Goal: Information Seeking & Learning: Learn about a topic

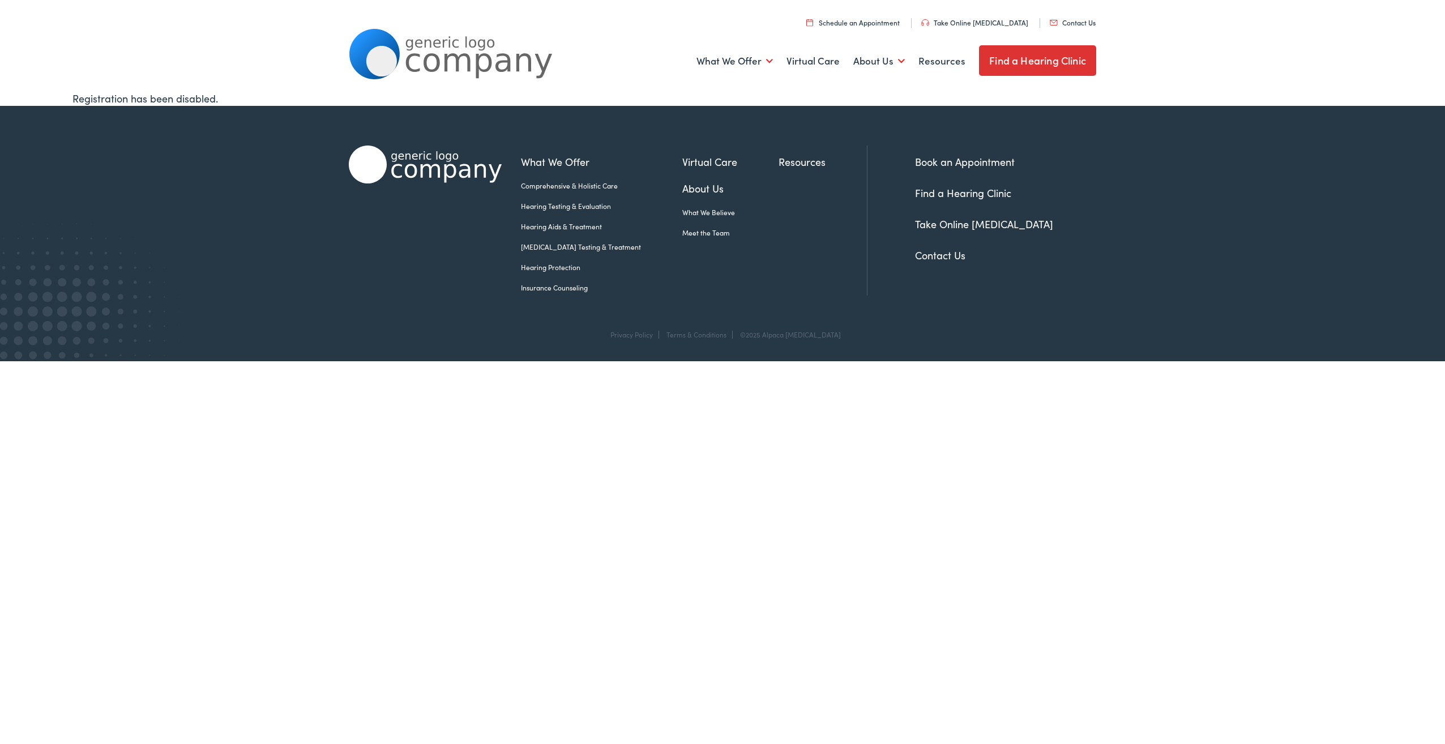
click at [563, 228] on link "Hearing Aids & Treatment" at bounding box center [601, 226] width 161 height 10
click at [562, 226] on link "Hearing Aids & Treatment" at bounding box center [601, 226] width 161 height 10
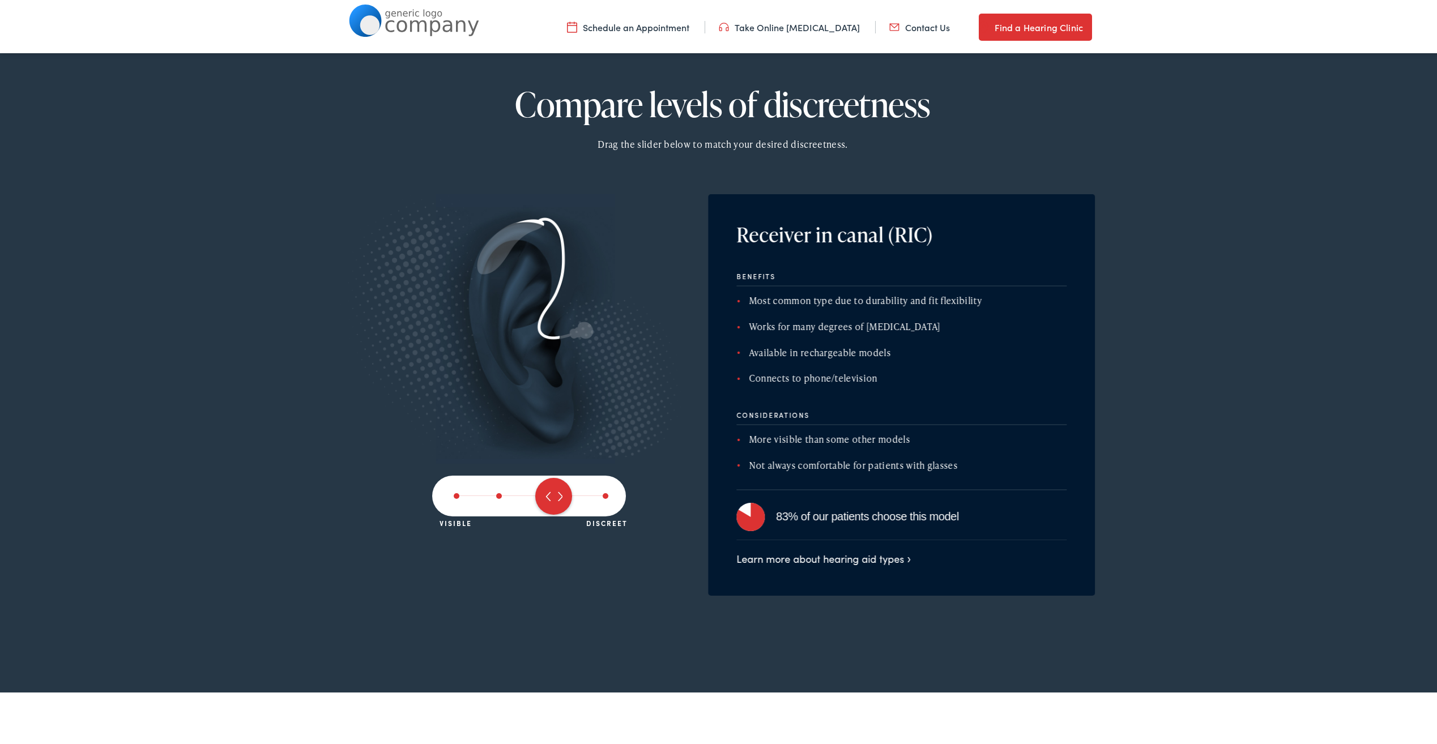
scroll to position [1756, 0]
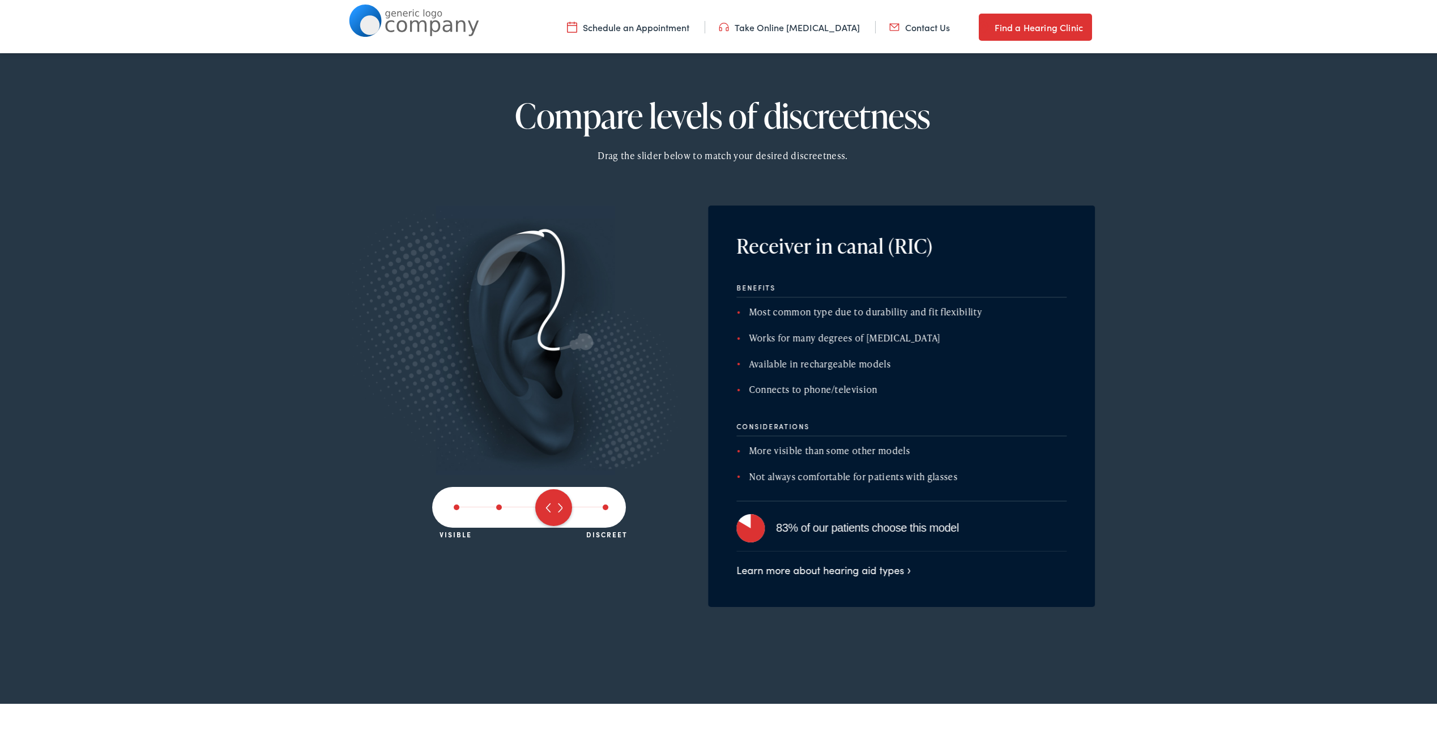
click at [550, 504] on span at bounding box center [553, 505] width 37 height 37
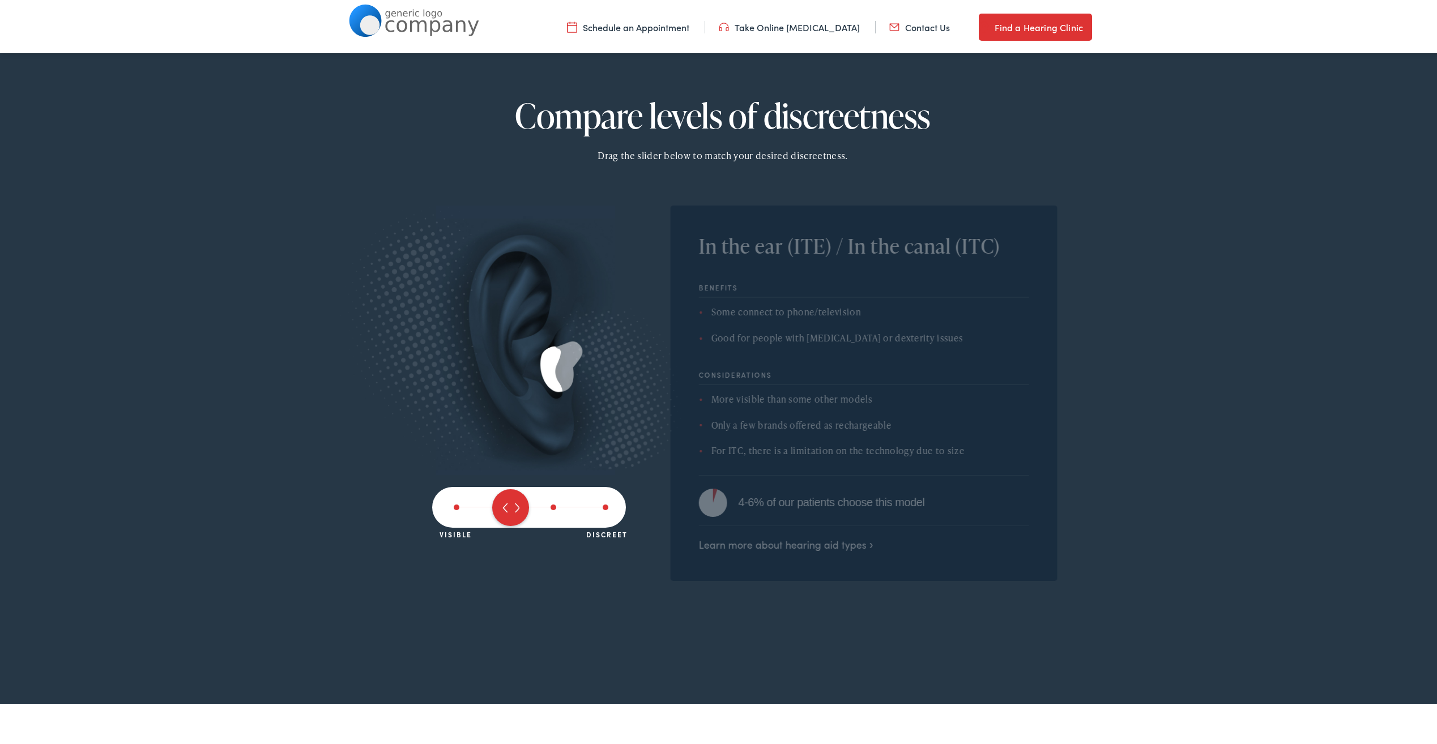
drag, startPoint x: 550, startPoint y: 504, endPoint x: 490, endPoint y: 502, distance: 60.1
click at [492, 503] on span at bounding box center [510, 505] width 37 height 37
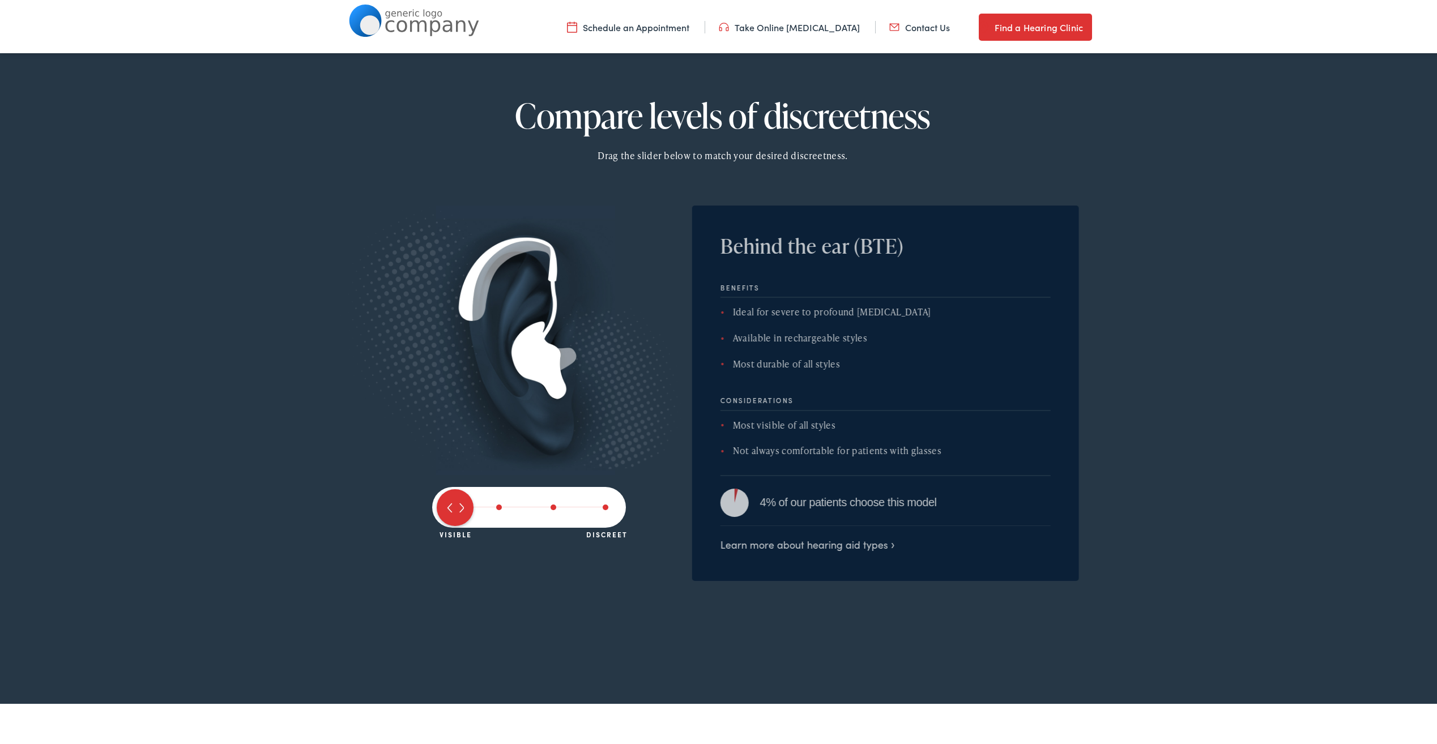
drag, startPoint x: 490, startPoint y: 501, endPoint x: 428, endPoint y: 490, distance: 63.8
click at [426, 491] on div "Visible Discreet" at bounding box center [529, 372] width 357 height 339
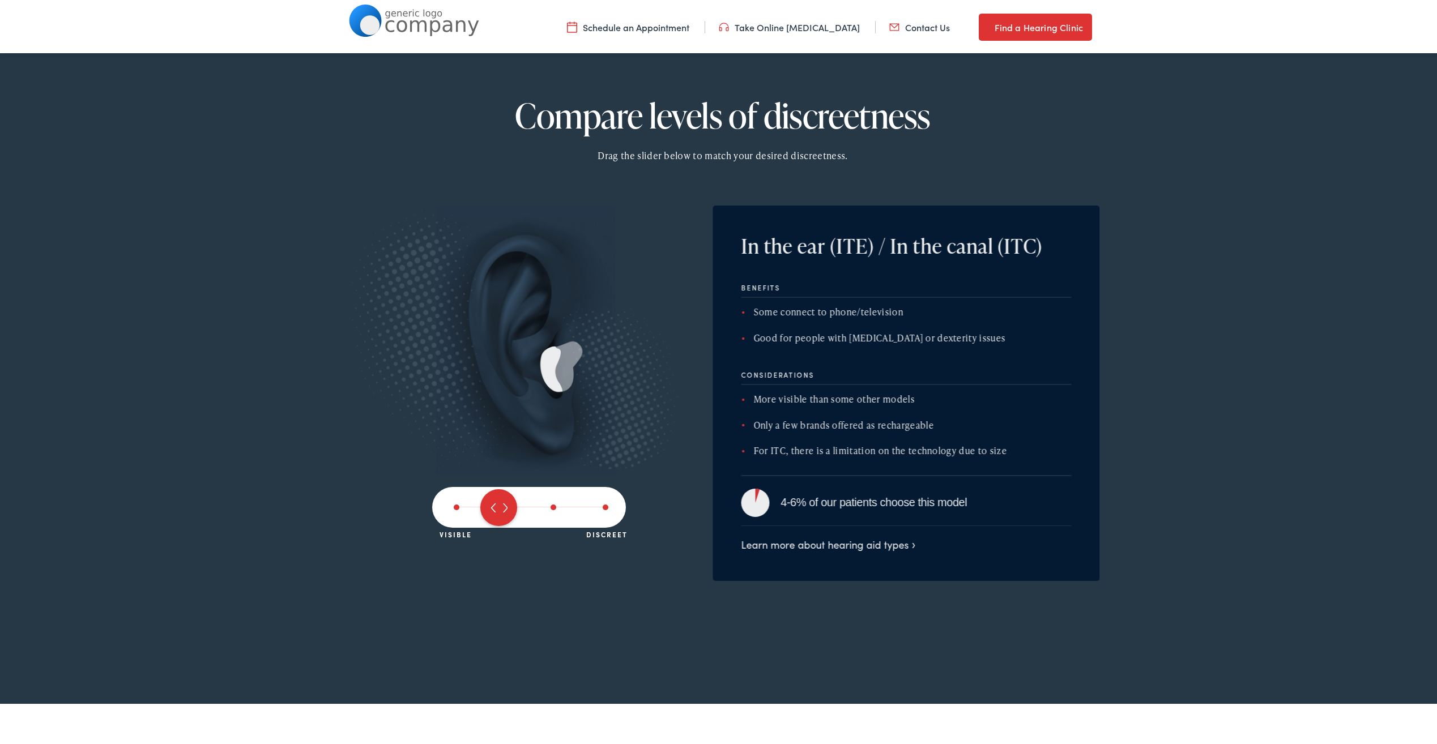
drag, startPoint x: 446, startPoint y: 504, endPoint x: 473, endPoint y: 502, distance: 27.8
click at [473, 502] on div "Visible Discreet" at bounding box center [529, 505] width 194 height 41
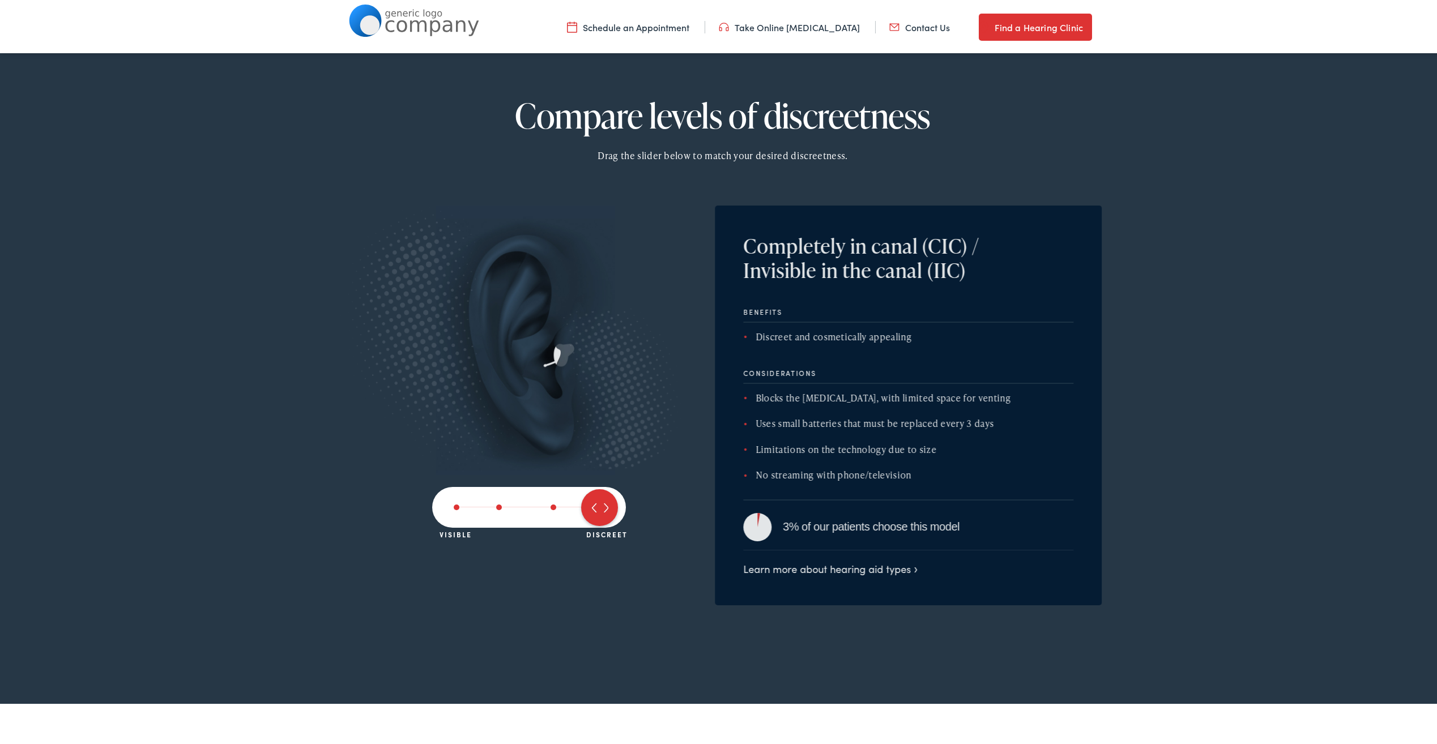
drag, startPoint x: 504, startPoint y: 501, endPoint x: 596, endPoint y: 511, distance: 92.8
click at [587, 510] on span at bounding box center [599, 505] width 37 height 37
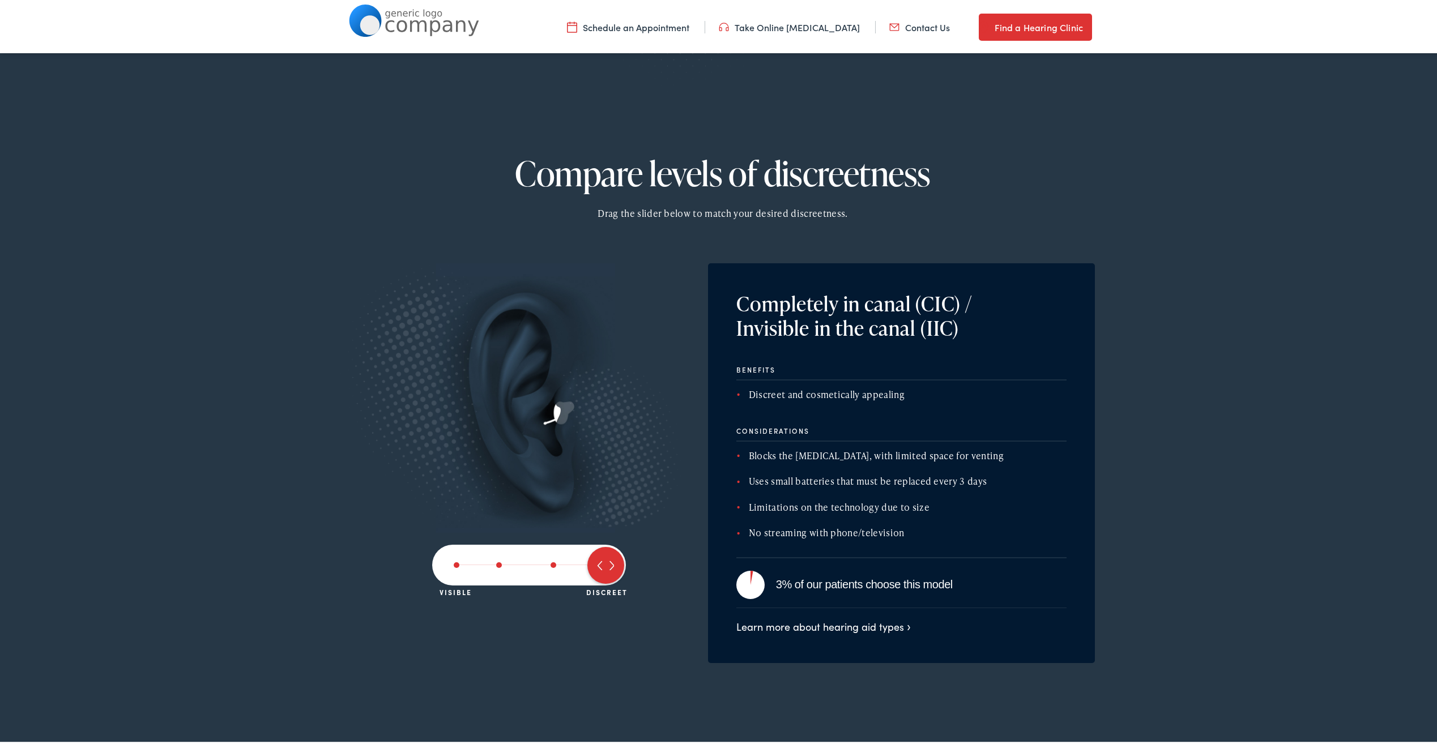
scroll to position [1642, 0]
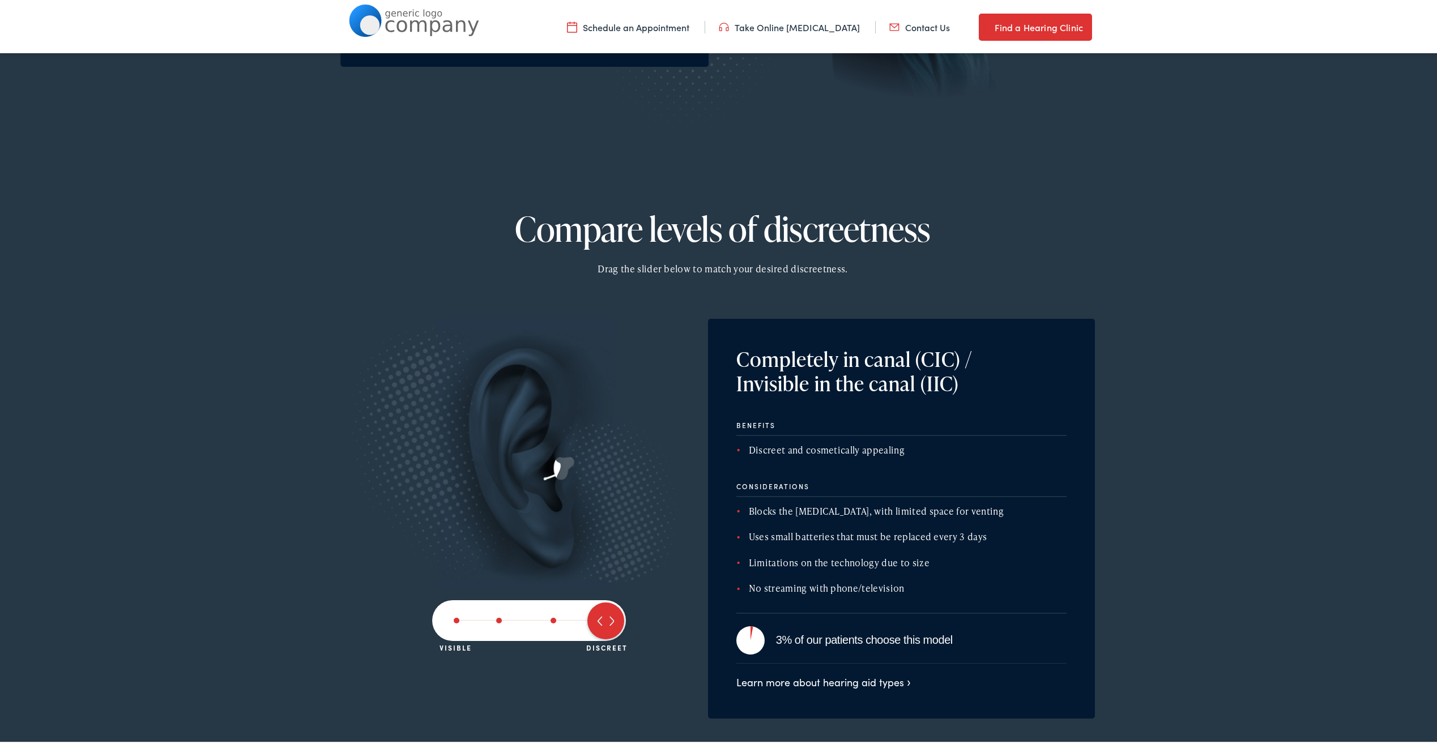
click at [545, 612] on div at bounding box center [529, 618] width 194 height 41
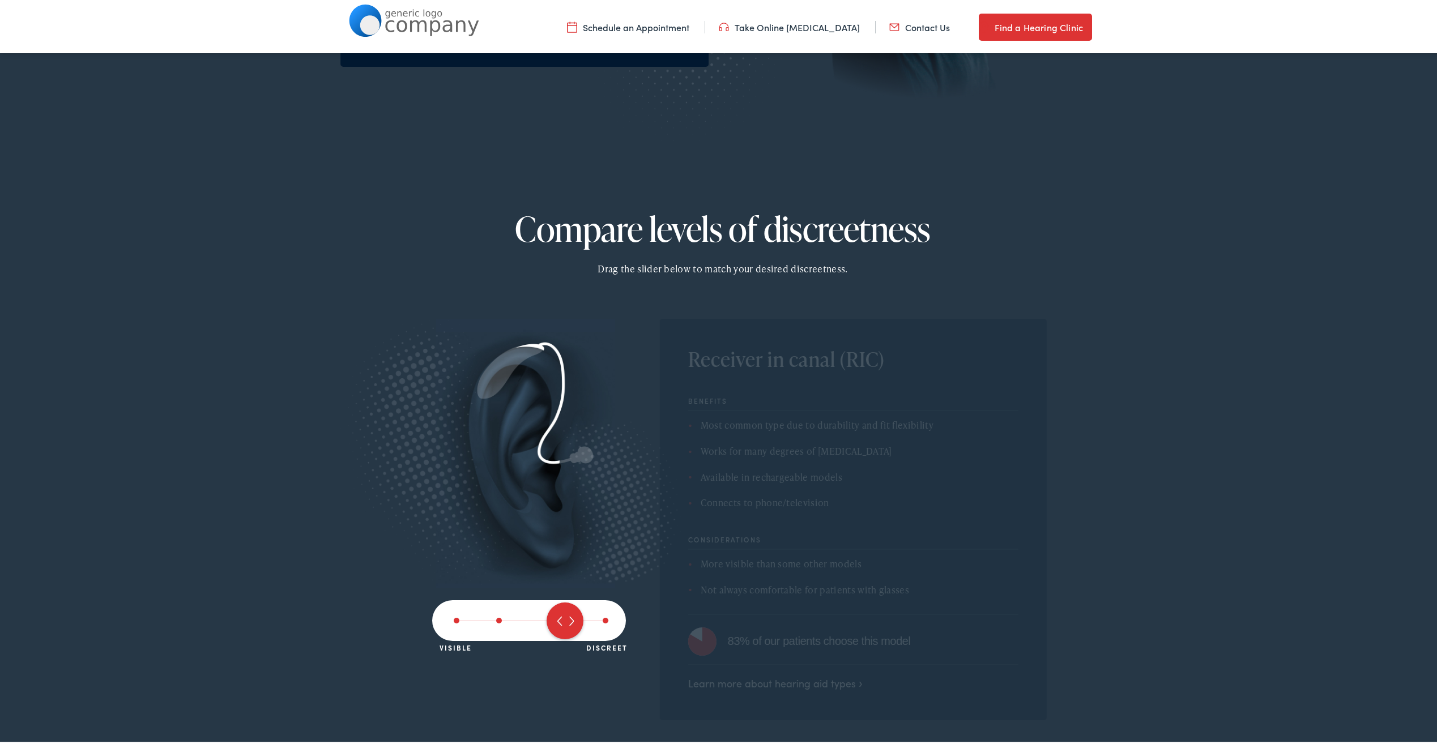
drag, startPoint x: 599, startPoint y: 624, endPoint x: 541, endPoint y: 621, distance: 57.3
click at [540, 623] on div "Visible Discreet" at bounding box center [529, 618] width 194 height 41
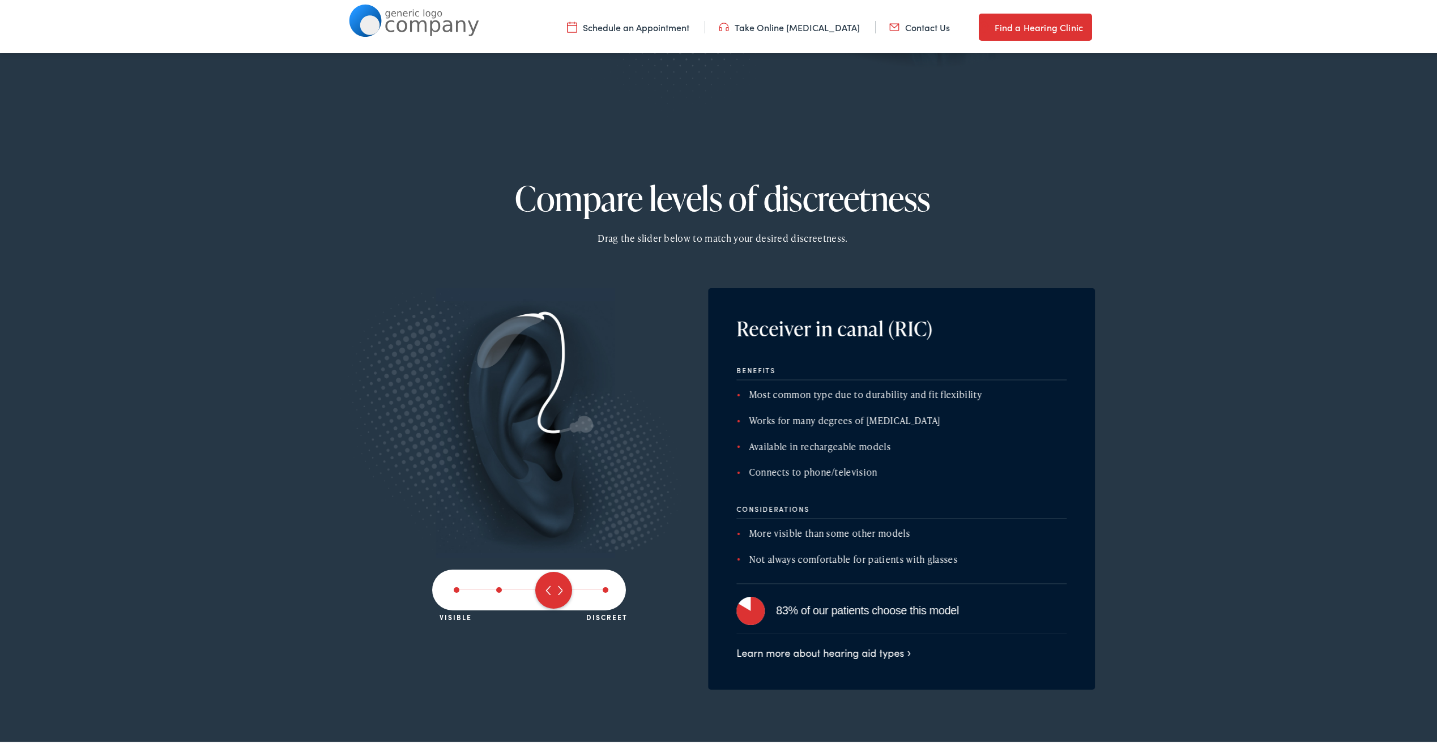
scroll to position [1699, 0]
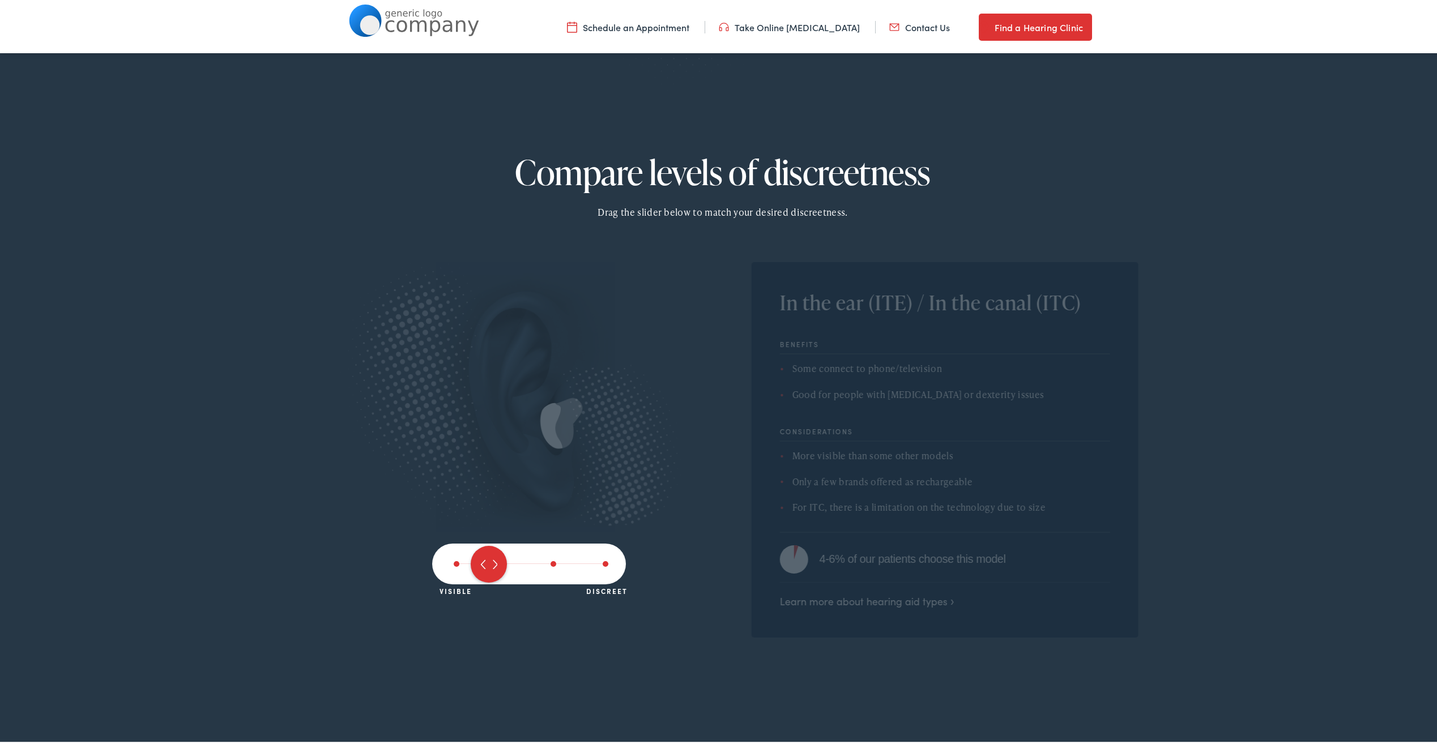
drag, startPoint x: 550, startPoint y: 558, endPoint x: 467, endPoint y: 566, distance: 83.6
click at [471, 566] on span at bounding box center [489, 562] width 37 height 37
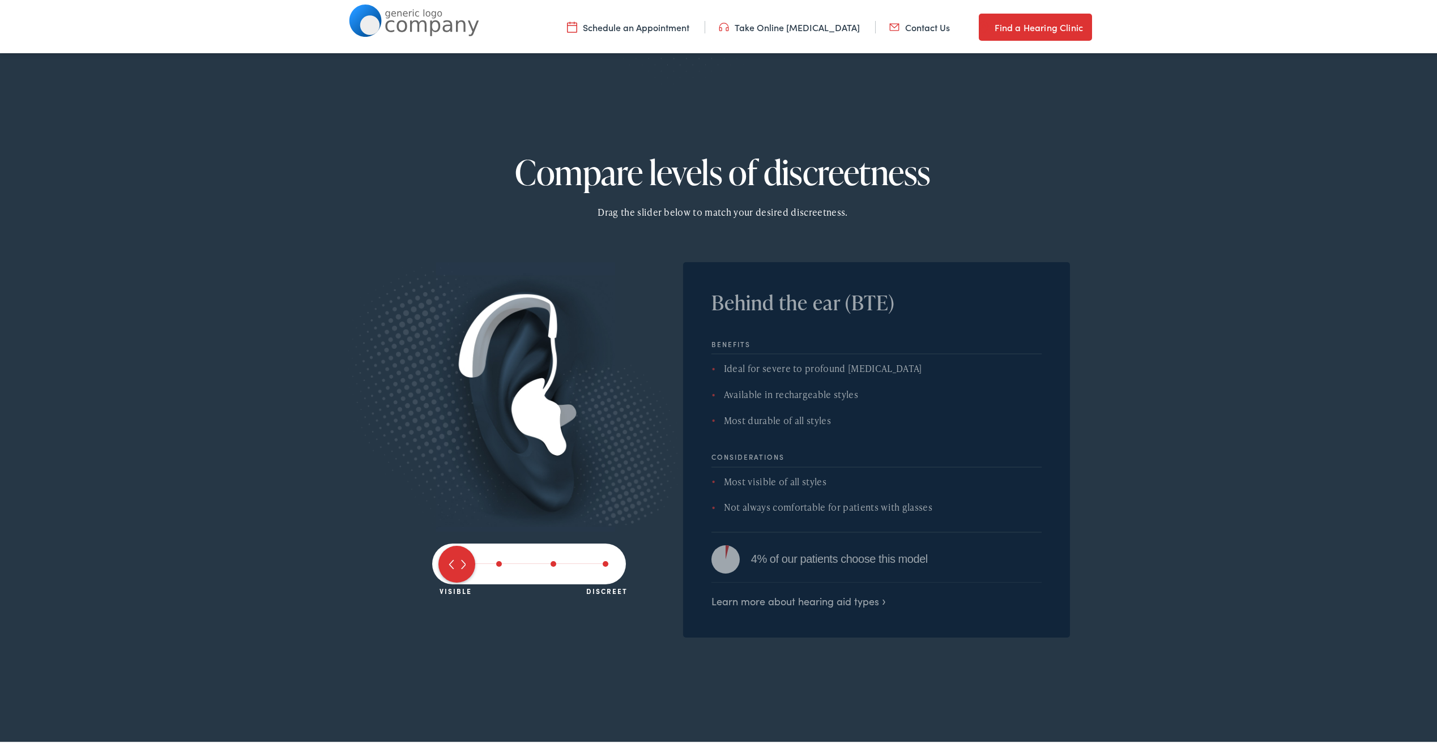
drag, startPoint x: 502, startPoint y: 562, endPoint x: 438, endPoint y: 566, distance: 64.7
click at [438, 566] on span at bounding box center [456, 562] width 37 height 37
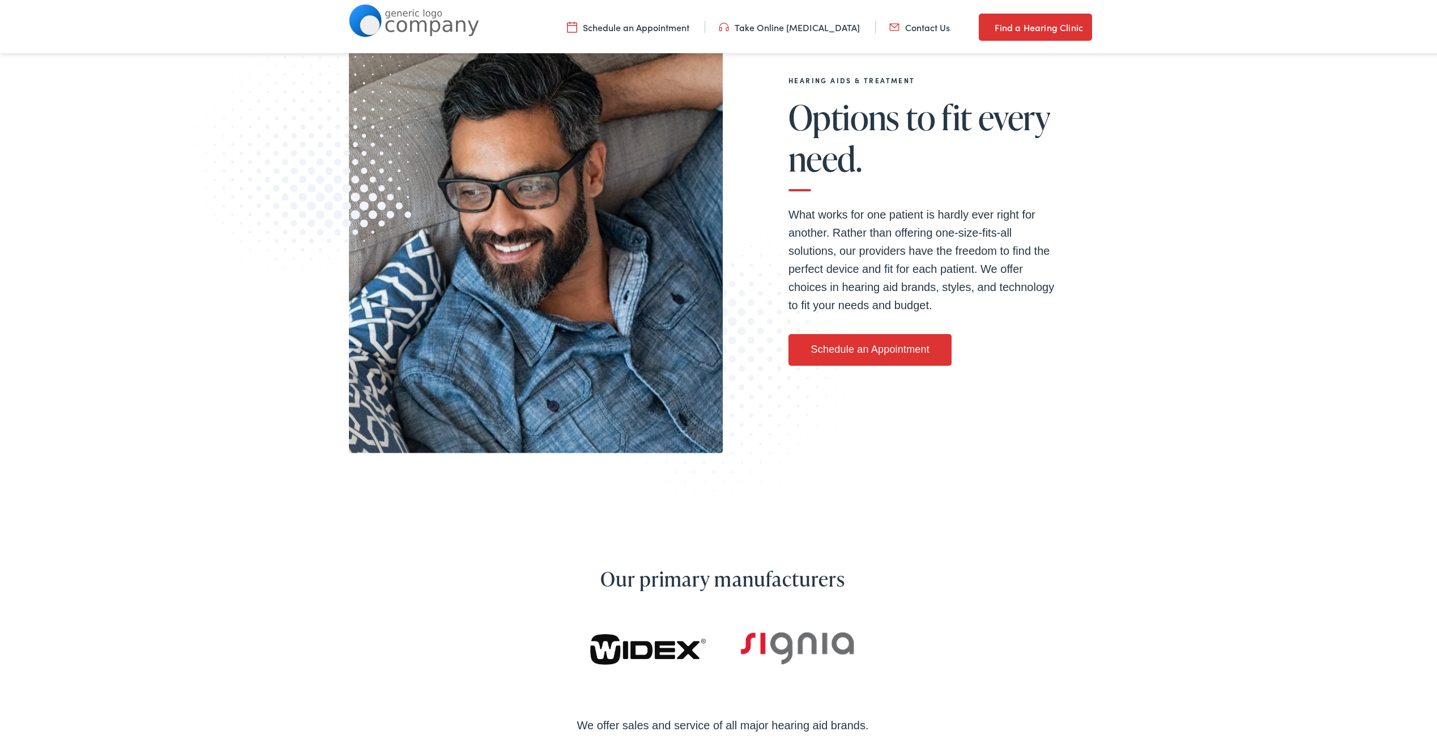
scroll to position [0, 0]
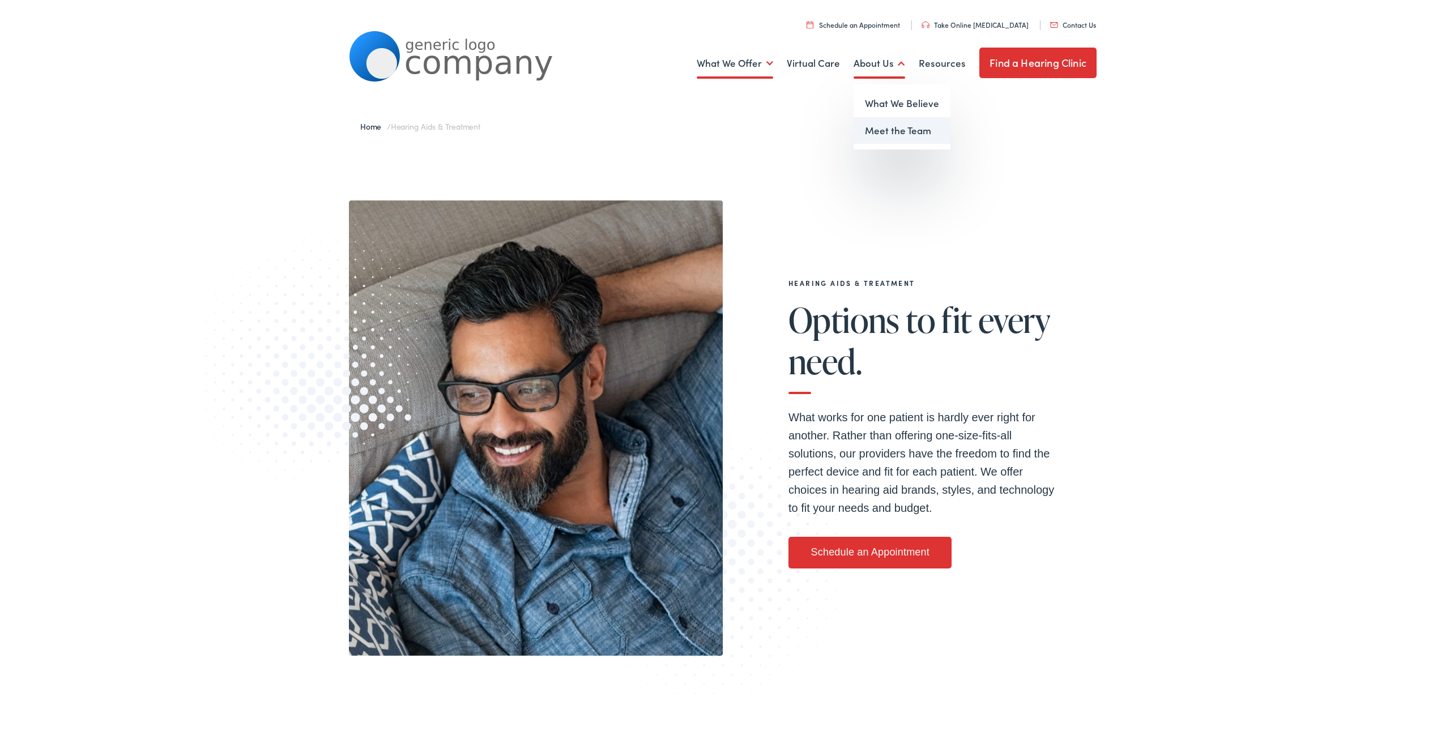
click at [877, 127] on link "Meet the Team" at bounding box center [902, 128] width 97 height 27
